Goal: Task Accomplishment & Management: Manage account settings

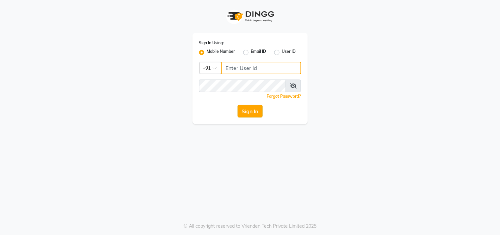
type input "9890249775"
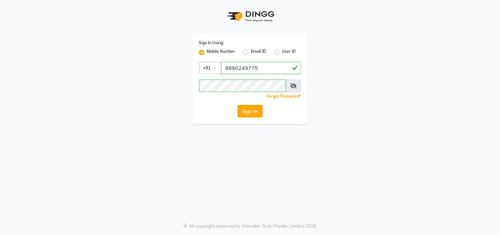
click at [255, 114] on button "Sign In" at bounding box center [250, 111] width 25 height 13
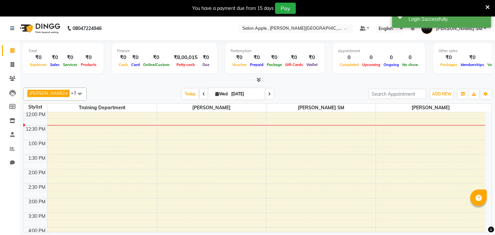
scroll to position [117, 0]
click at [14, 67] on span at bounding box center [13, 65] width 12 height 8
select select "service"
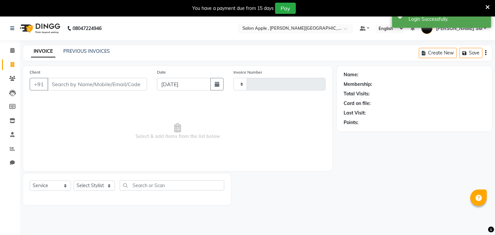
type input "2213"
select select "521"
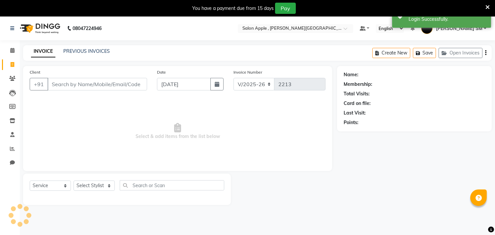
click at [94, 47] on div "INVOICE PREVIOUS INVOICES Create New Save Open Invoices" at bounding box center [257, 52] width 468 height 15
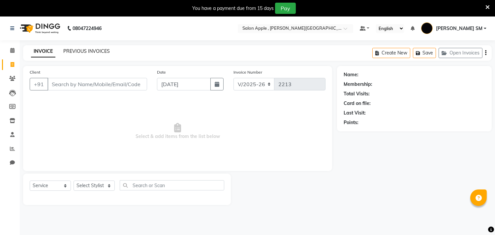
click at [95, 51] on link "PREVIOUS INVOICES" at bounding box center [86, 51] width 46 height 6
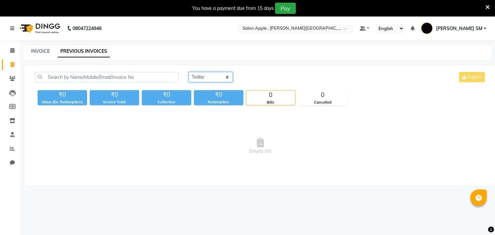
click at [228, 78] on select "[DATE] [DATE] Custom Range" at bounding box center [211, 77] width 44 height 10
click at [189, 72] on select "[DATE] [DATE] Custom Range" at bounding box center [211, 77] width 44 height 10
click at [219, 74] on select "[DATE] [DATE] Custom Range" at bounding box center [213, 77] width 49 height 10
select select "[DATE]"
click at [189, 72] on select "[DATE] [DATE] Custom Range" at bounding box center [213, 77] width 49 height 10
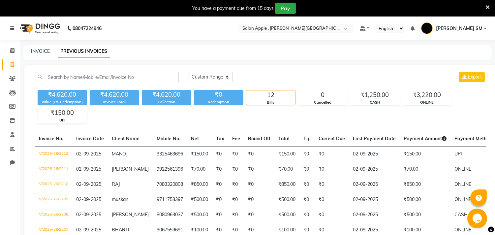
click at [12, 27] on icon at bounding box center [12, 28] width 4 height 5
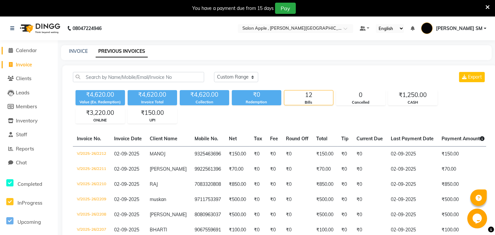
click at [23, 52] on span "Calendar" at bounding box center [26, 50] width 21 height 6
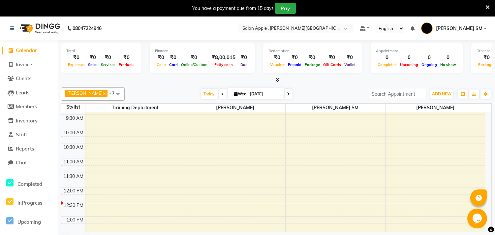
scroll to position [146, 0]
